Goal: Find specific page/section: Find specific page/section

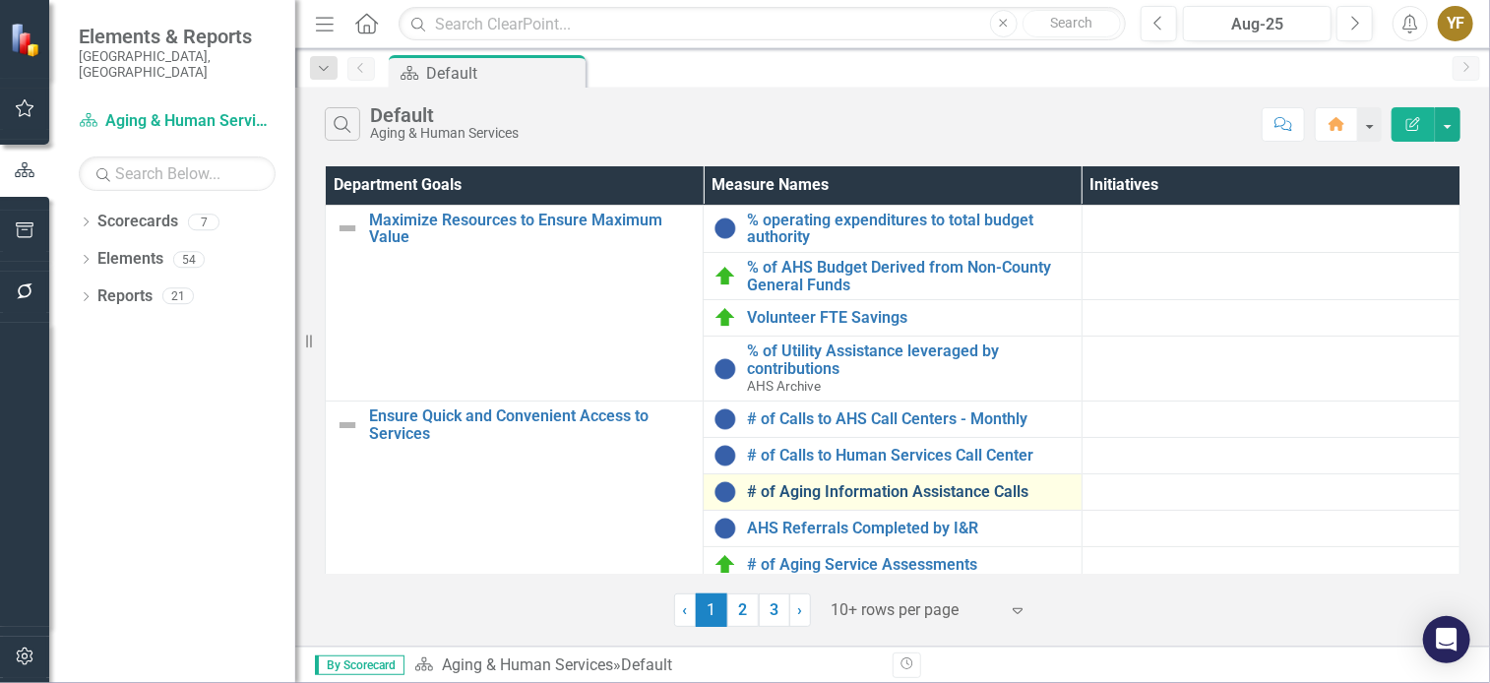
scroll to position [317, 0]
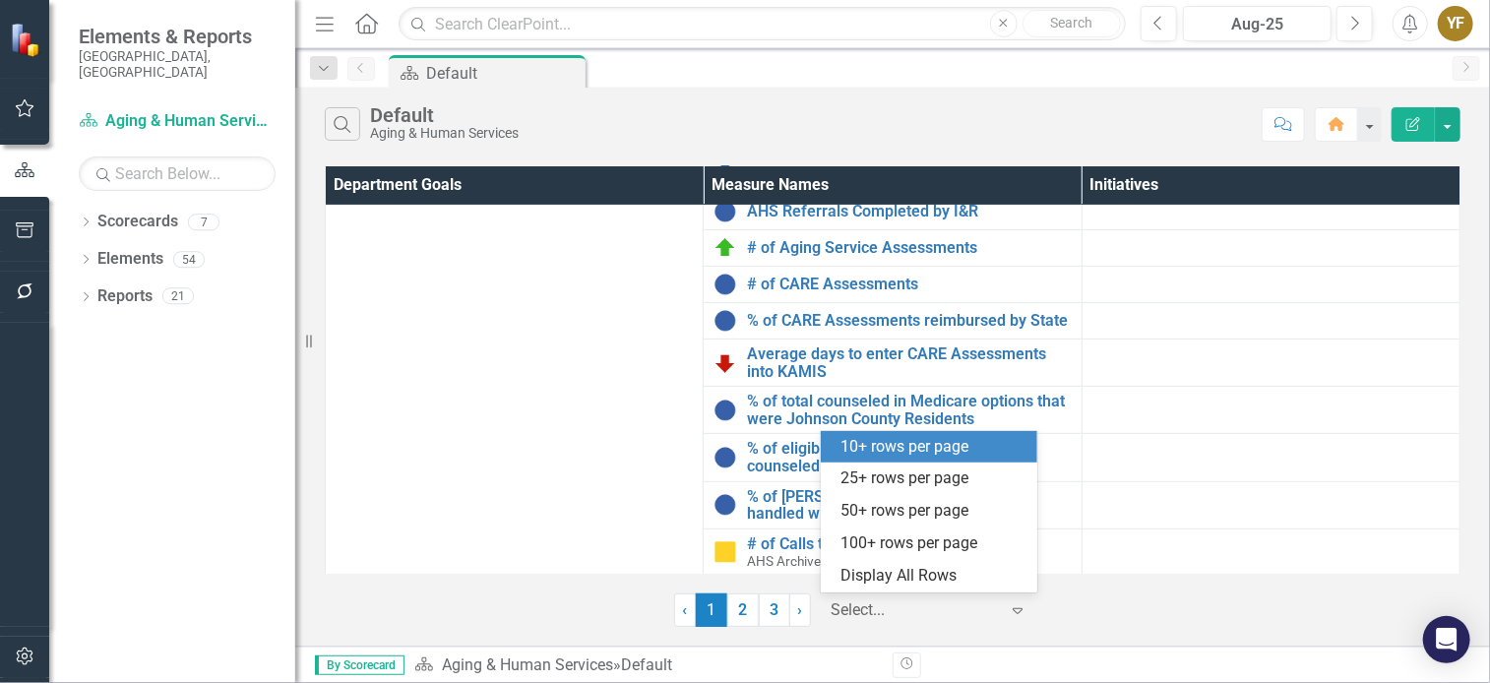
click at [886, 612] on div at bounding box center [914, 610] width 167 height 27
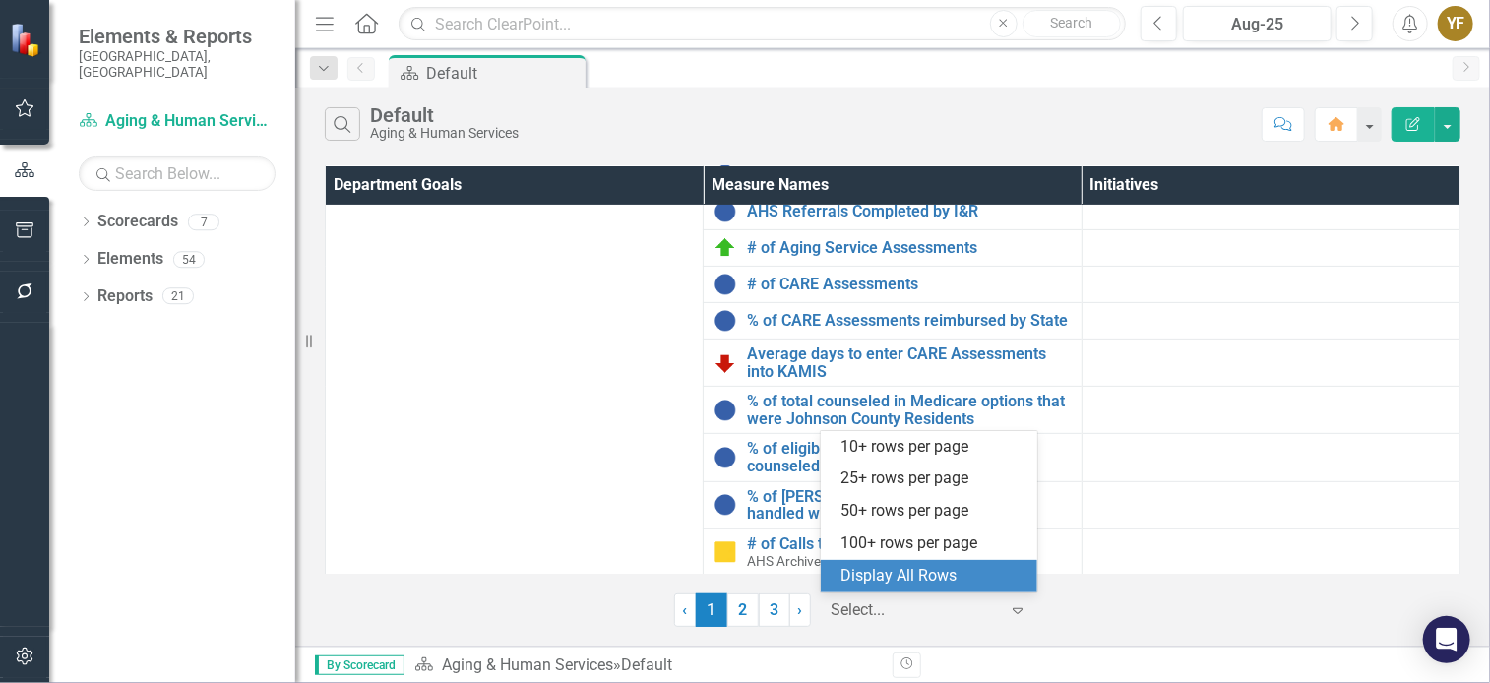
click at [895, 585] on div "Display All Rows" at bounding box center [932, 576] width 185 height 23
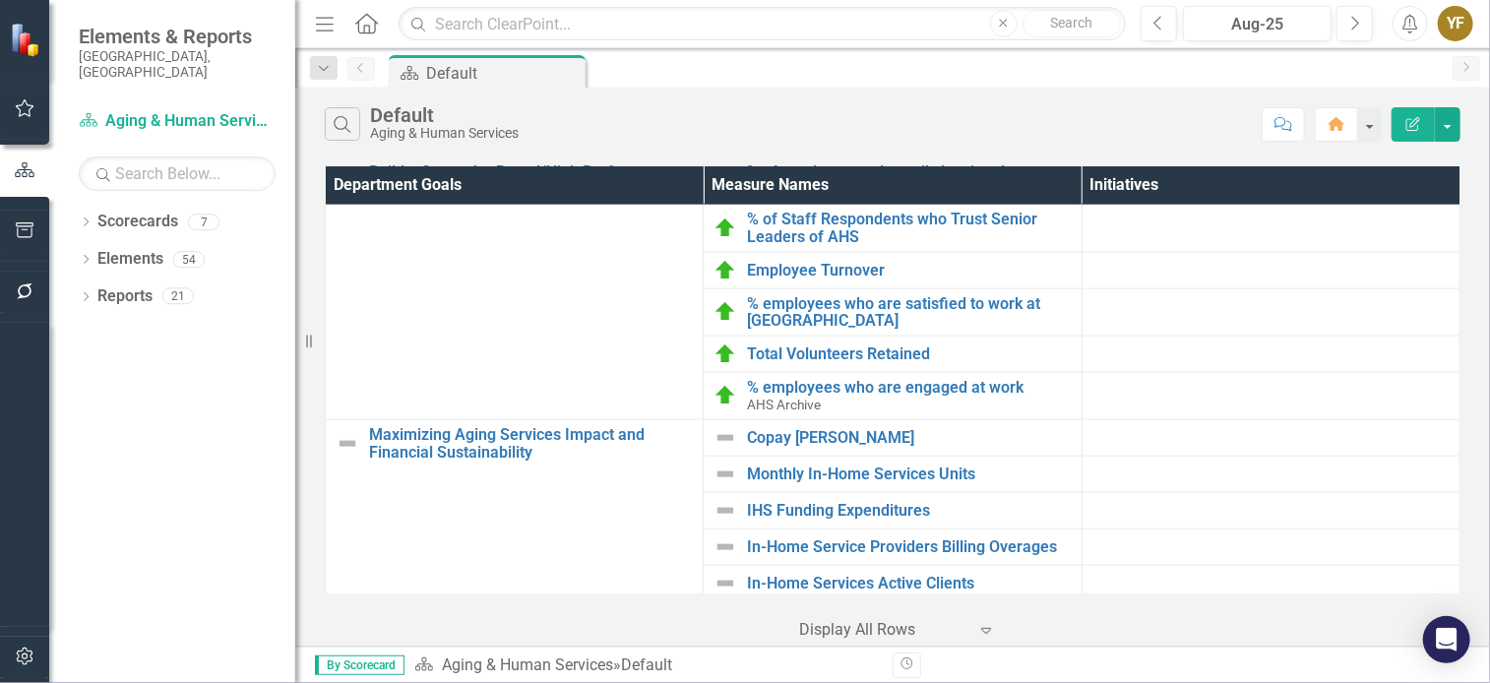
scroll to position [1349, 0]
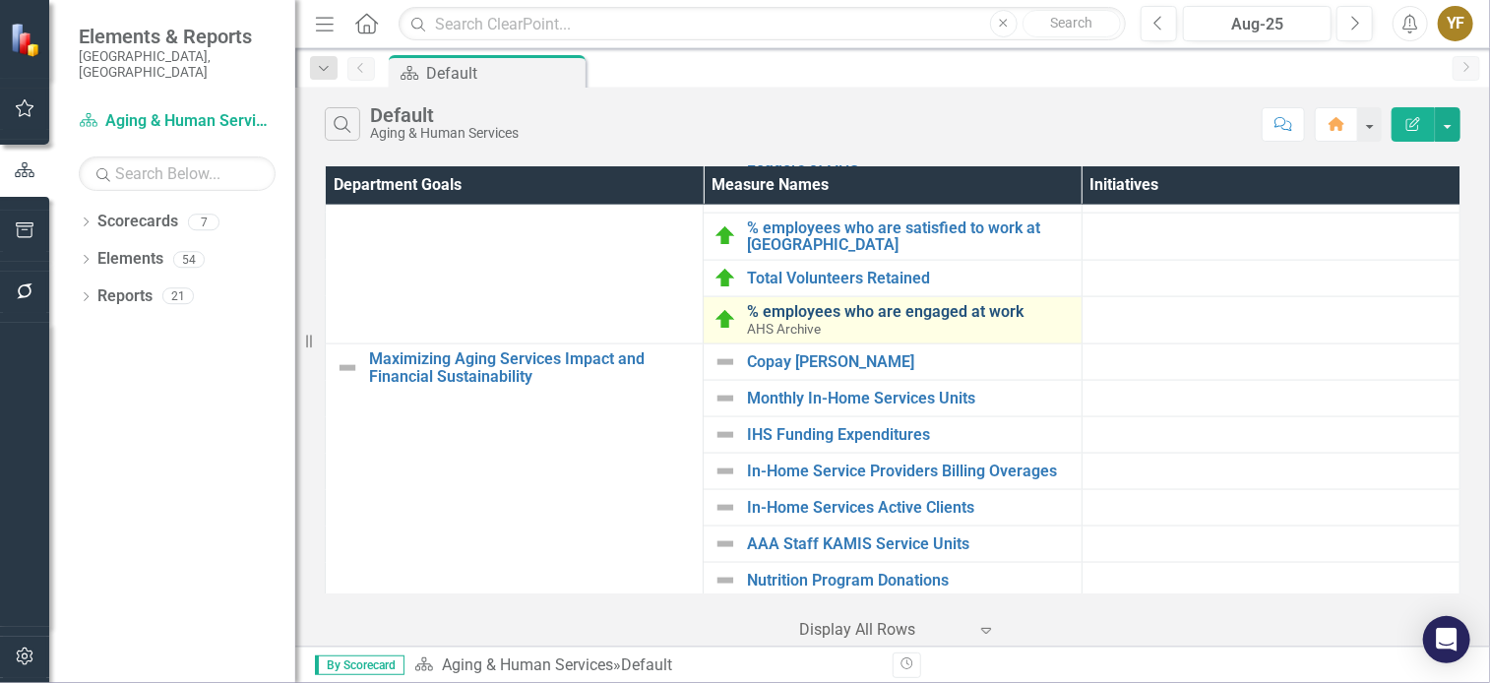
click at [821, 305] on link "% employees who are engaged at work" at bounding box center [909, 312] width 324 height 18
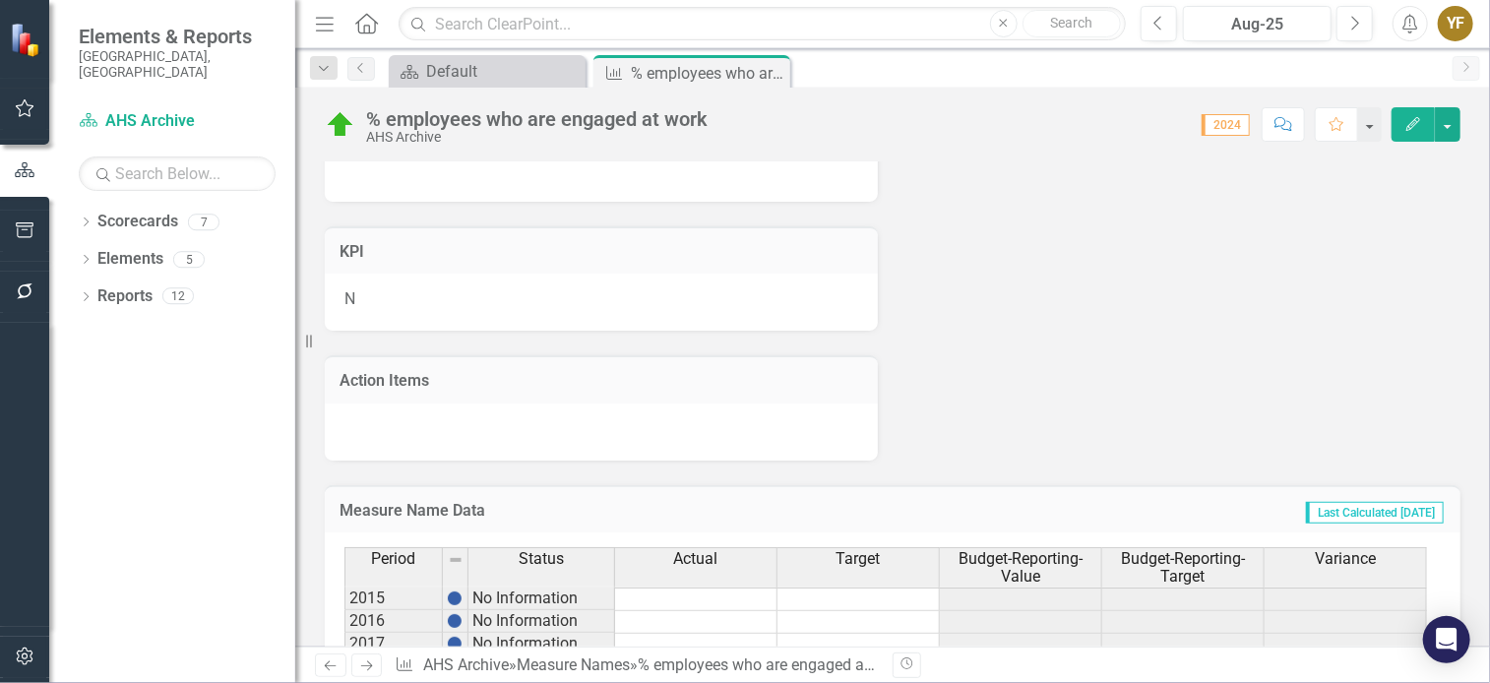
scroll to position [841, 0]
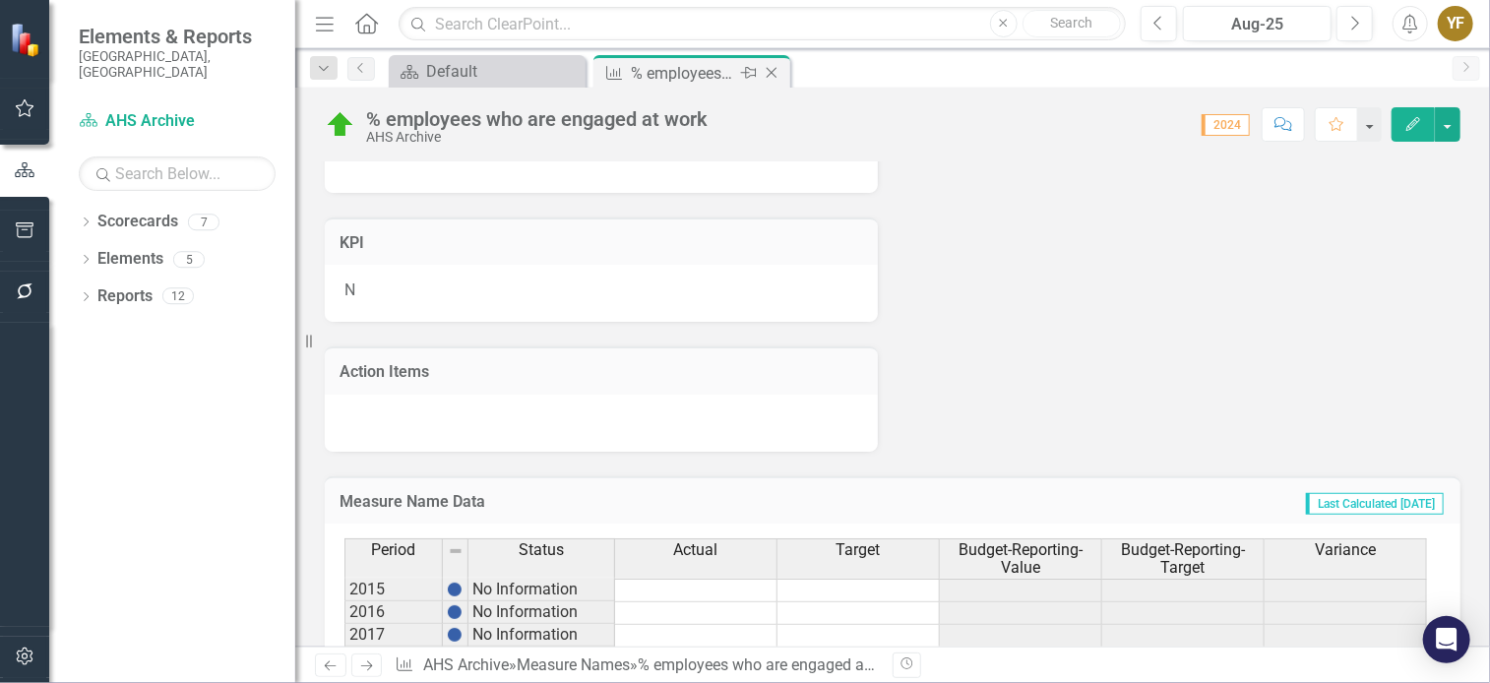
click at [771, 72] on icon at bounding box center [772, 73] width 11 height 11
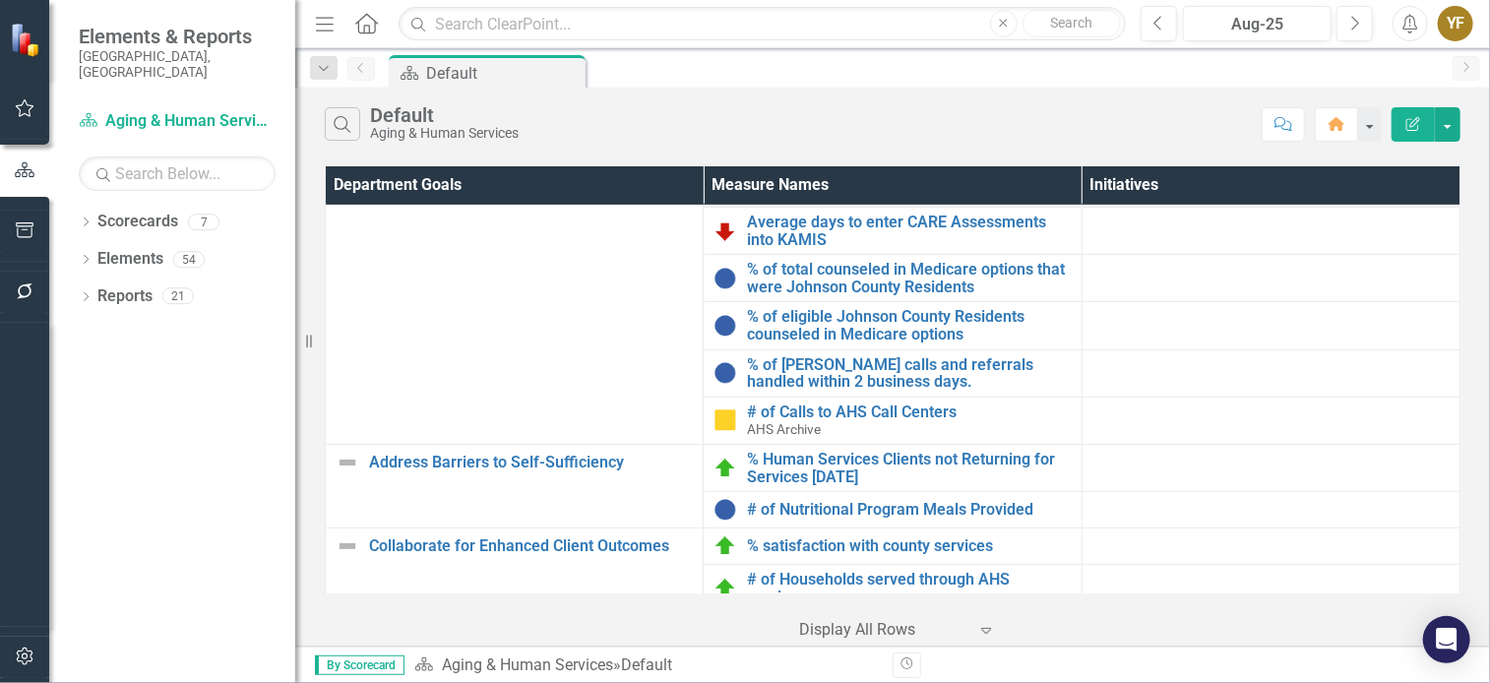
scroll to position [451, 0]
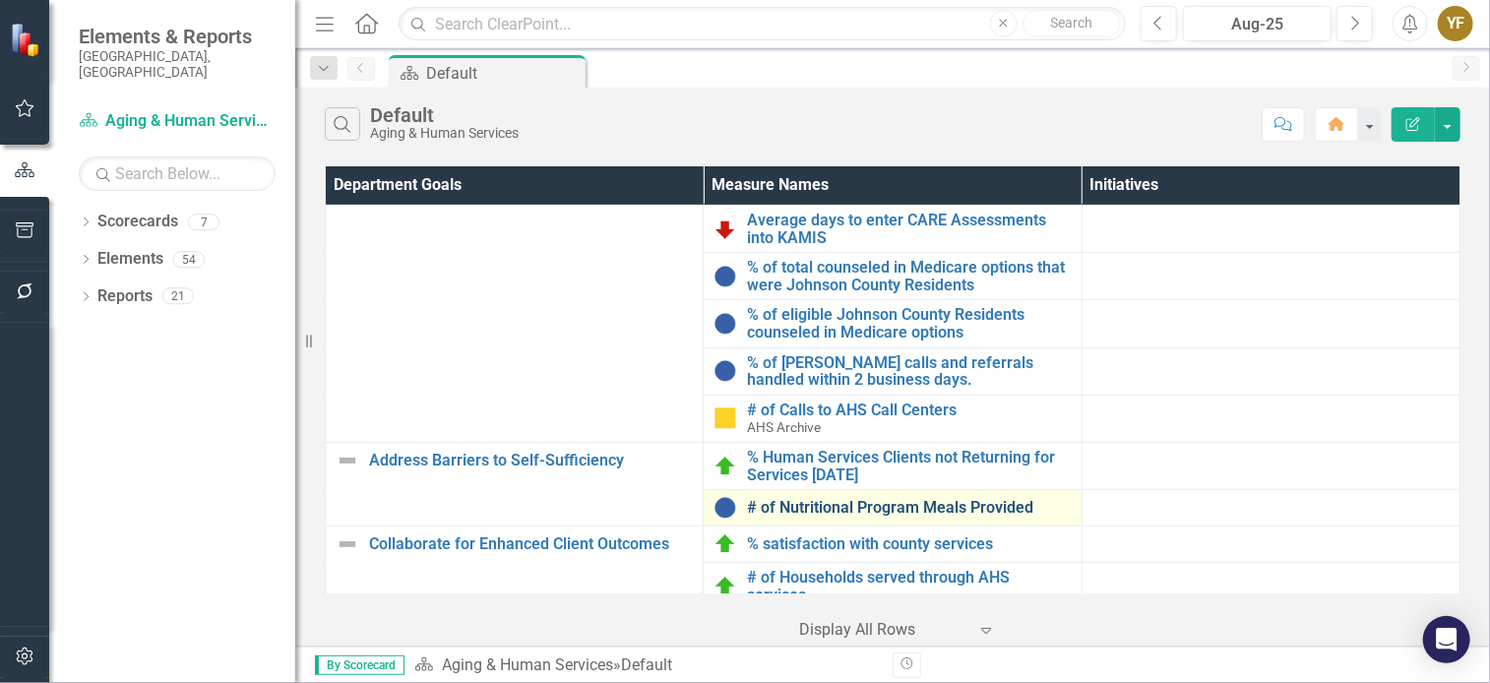
click at [917, 501] on link "# of Nutritional Program Meals Provided" at bounding box center [909, 508] width 324 height 18
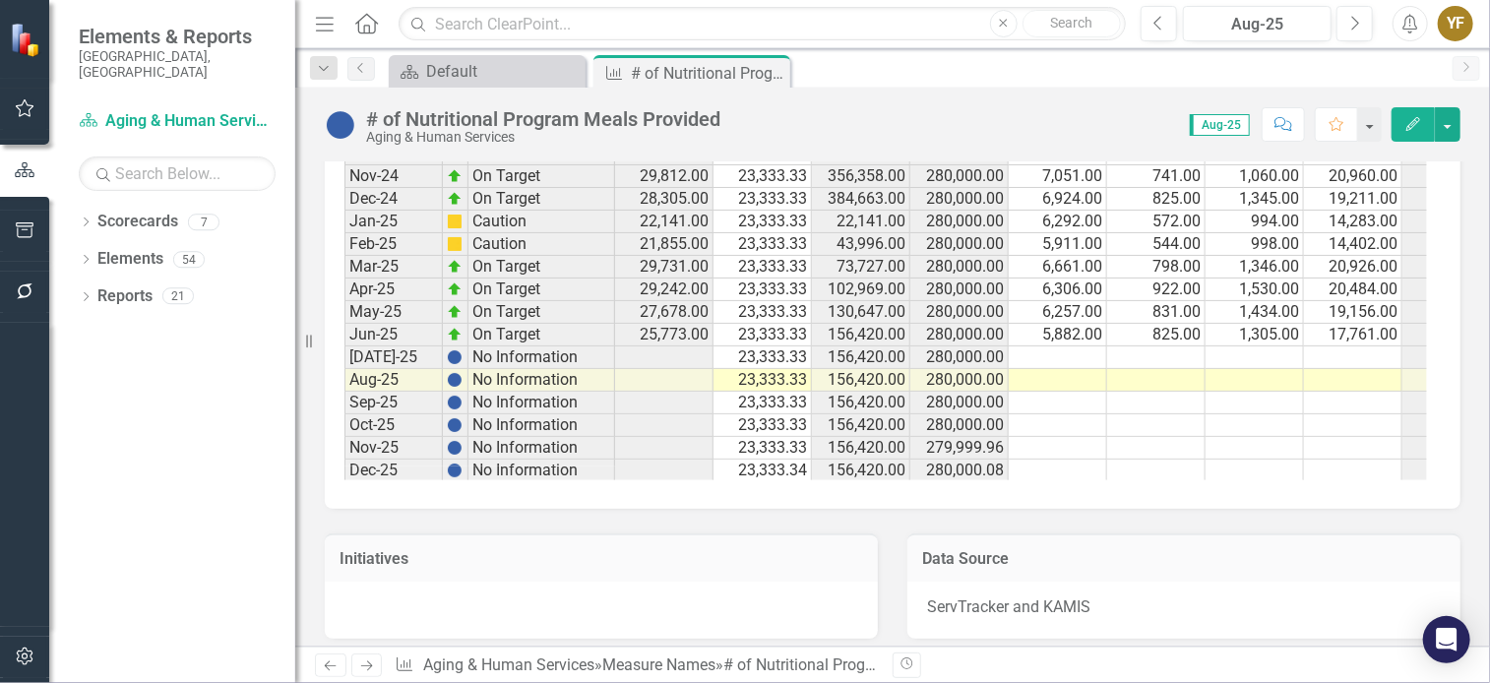
scroll to position [2432, 0]
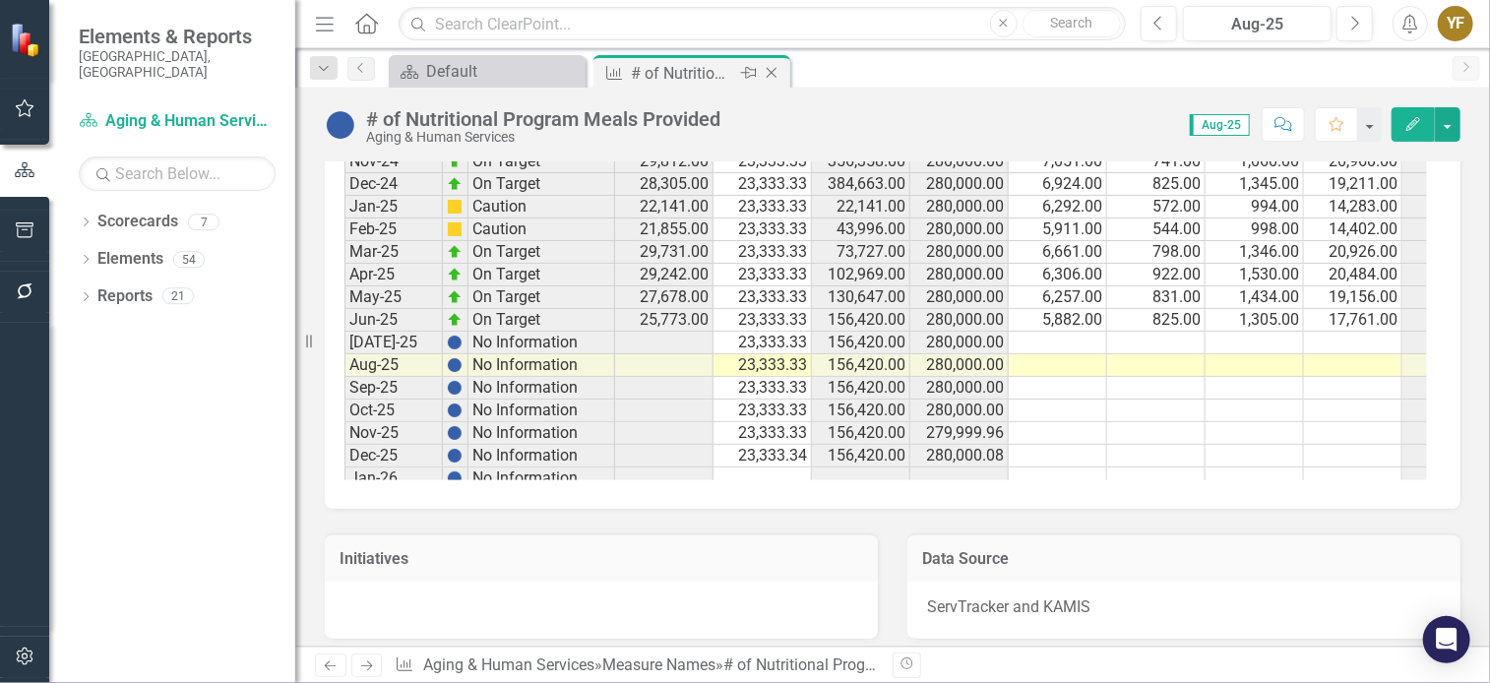
click at [771, 66] on icon "Close" at bounding box center [772, 73] width 20 height 16
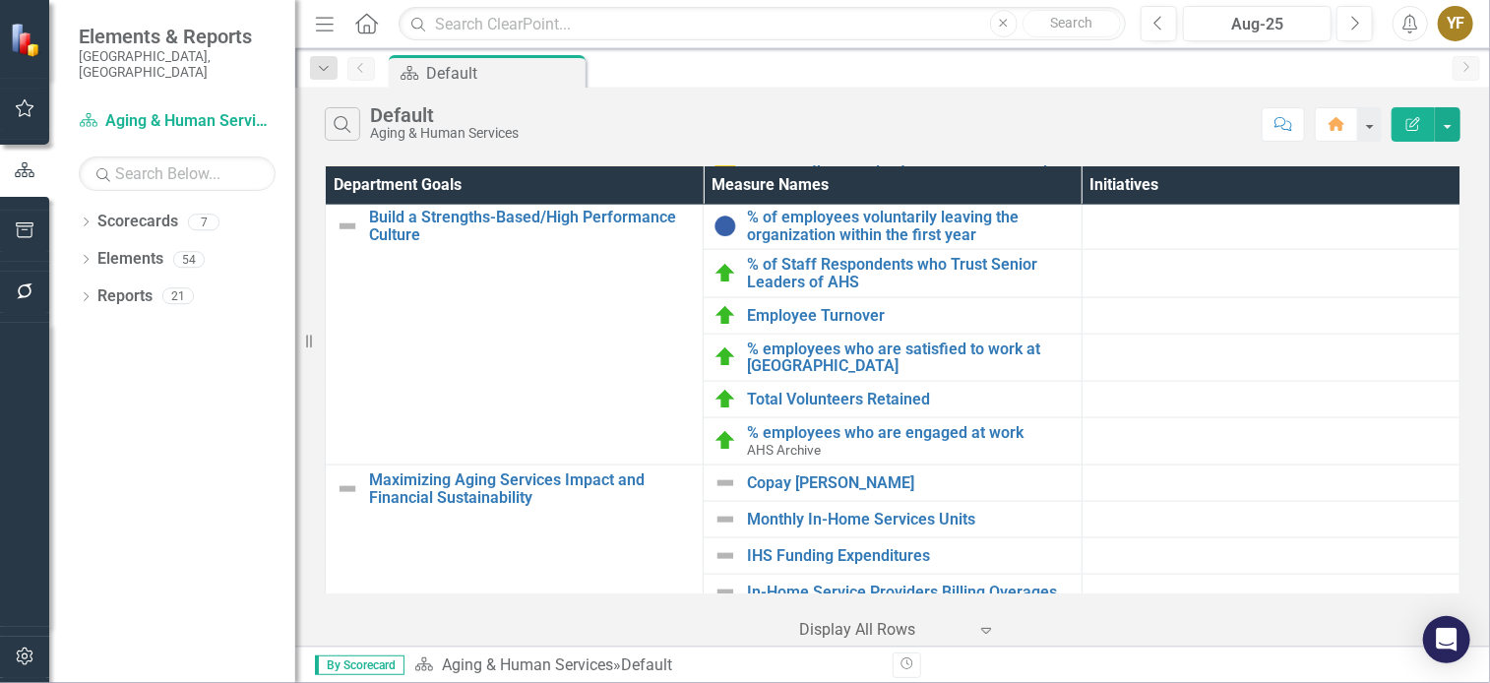
scroll to position [1349, 0]
